Goal: Information Seeking & Learning: Find specific fact

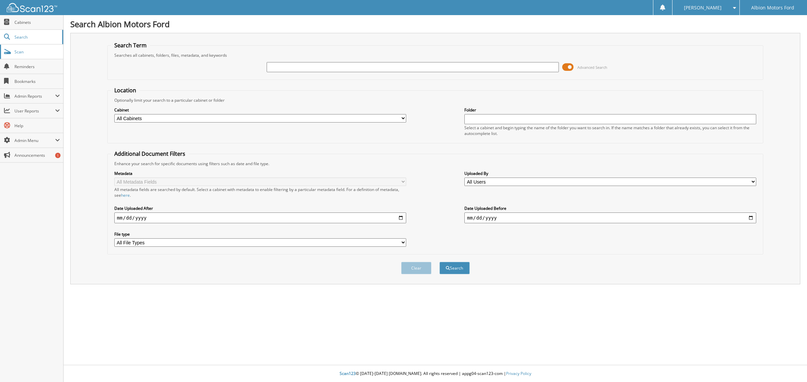
click at [19, 51] on span "Scan" at bounding box center [36, 52] width 45 height 6
type input "z3963"
click at [439, 262] on button "Search" at bounding box center [454, 268] width 30 height 12
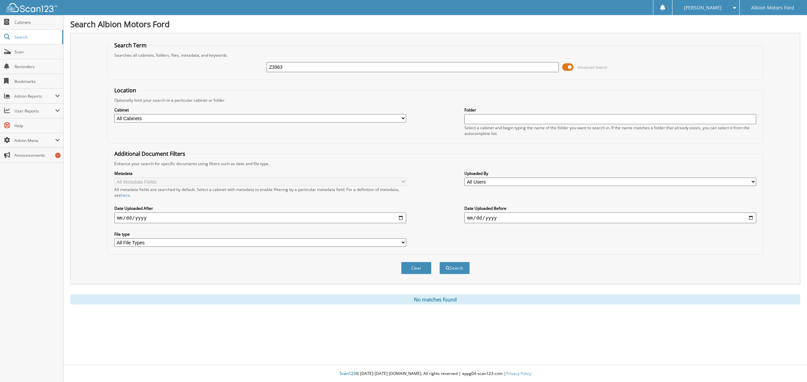
type input "Z3963"
click at [439, 262] on button "Search" at bounding box center [454, 268] width 30 height 12
click at [24, 50] on span "Scan" at bounding box center [36, 52] width 45 height 6
